Goal: Transaction & Acquisition: Purchase product/service

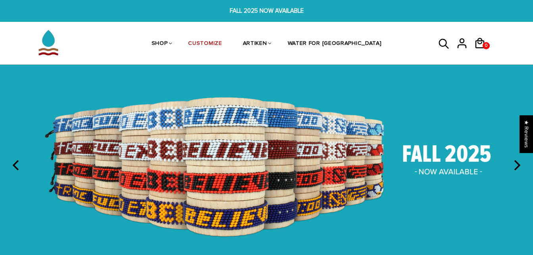
click at [515, 34] on div "SHOP BRACELETS TEXT Inspirational fuel for maximum growth. CREATIVE Click and s…" at bounding box center [267, 44] width 500 height 42
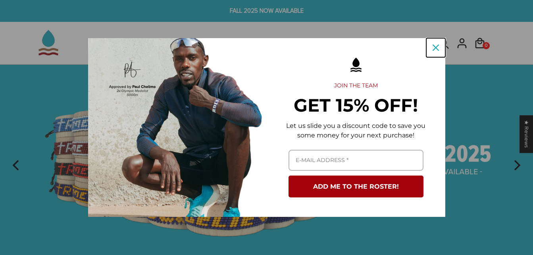
click at [436, 47] on icon "close icon" at bounding box center [435, 47] width 6 height 6
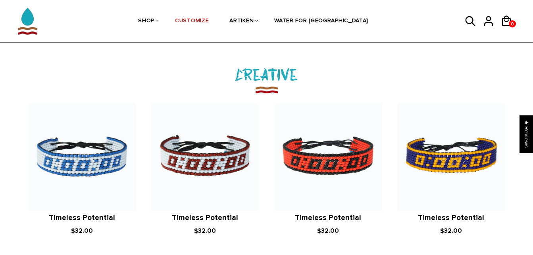
scroll to position [840, 0]
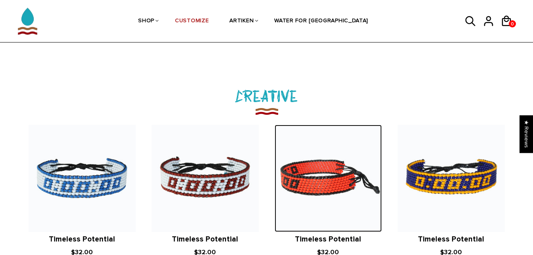
click at [326, 185] on img at bounding box center [328, 178] width 107 height 107
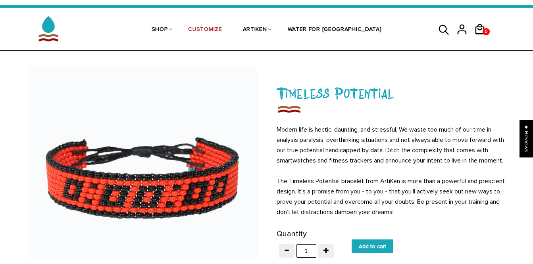
scroll to position [17, 0]
